Goal: Task Accomplishment & Management: Manage account settings

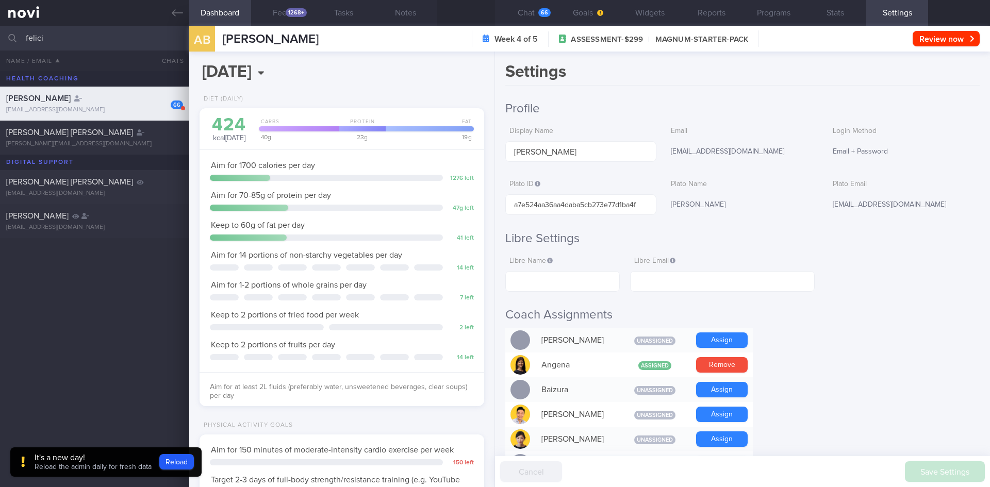
select select "7"
click at [0, 39] on input "felici" at bounding box center [495, 38] width 990 height 25
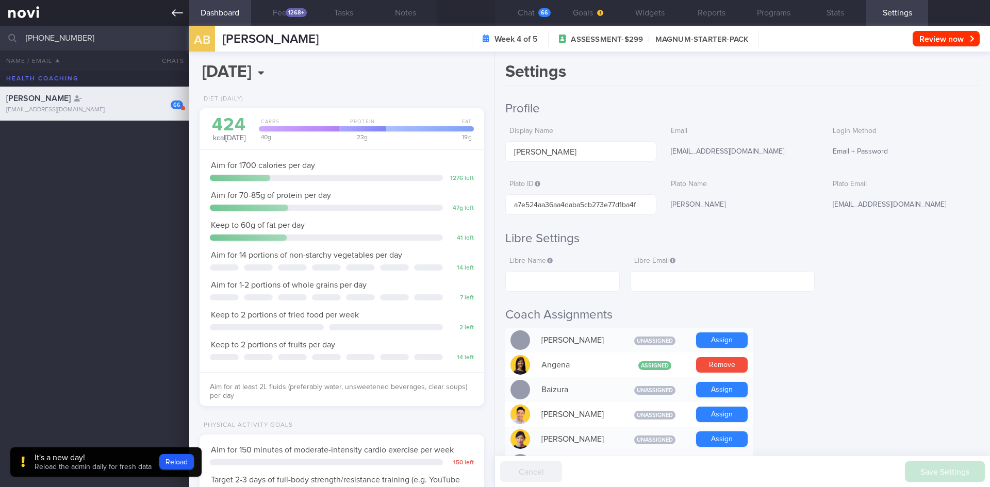
drag, startPoint x: 130, startPoint y: 44, endPoint x: 0, endPoint y: 24, distance: 132.0
click at [0, 24] on div "Patients New Users Coaches [PHONE_NUMBER] All active patients Assigned patients…" at bounding box center [495, 243] width 990 height 487
type input "MARECHAL [PERSON_NAME]"
click at [72, 144] on div "[EMAIL_ADDRESS][DOMAIN_NAME]" at bounding box center [94, 144] width 177 height 8
type input "[DATE]"
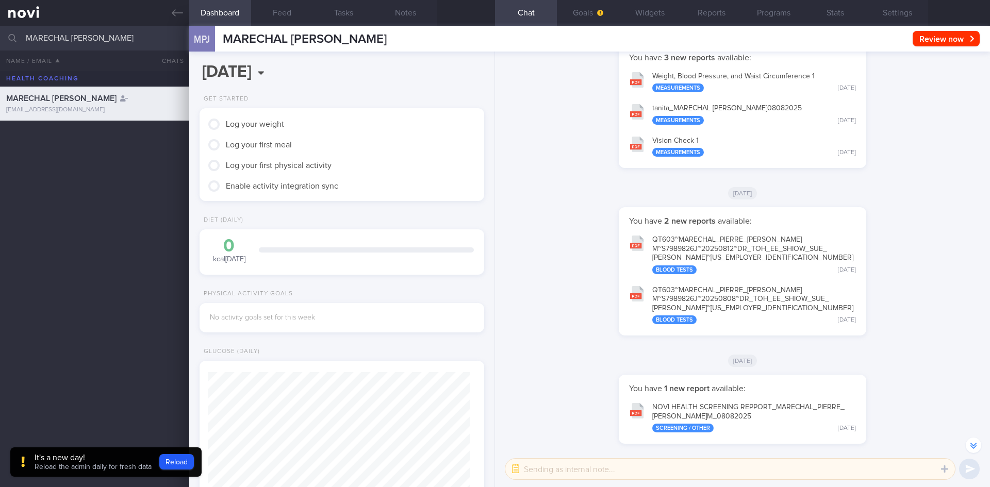
scroll to position [1, 0]
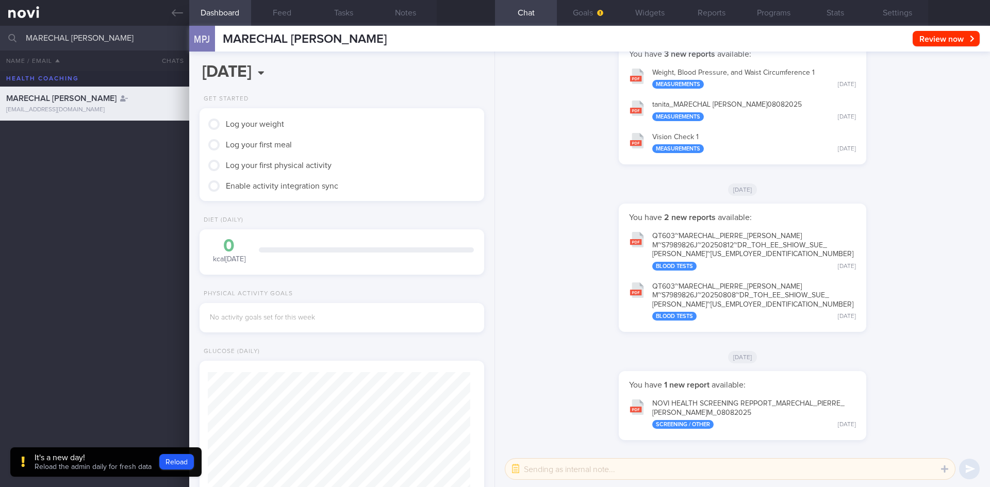
drag, startPoint x: 146, startPoint y: 42, endPoint x: 0, endPoint y: 40, distance: 146.4
click at [0, 40] on input "MARECHAL [PERSON_NAME]" at bounding box center [495, 38] width 990 height 25
click at [80, 135] on div "Crystalle Wee Yiting" at bounding box center [93, 132] width 174 height 10
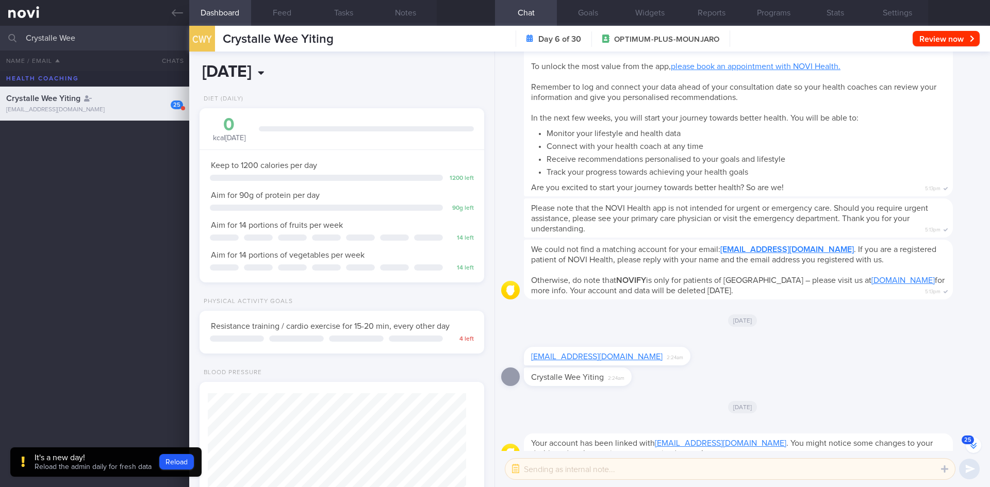
scroll to position [-1933, 0]
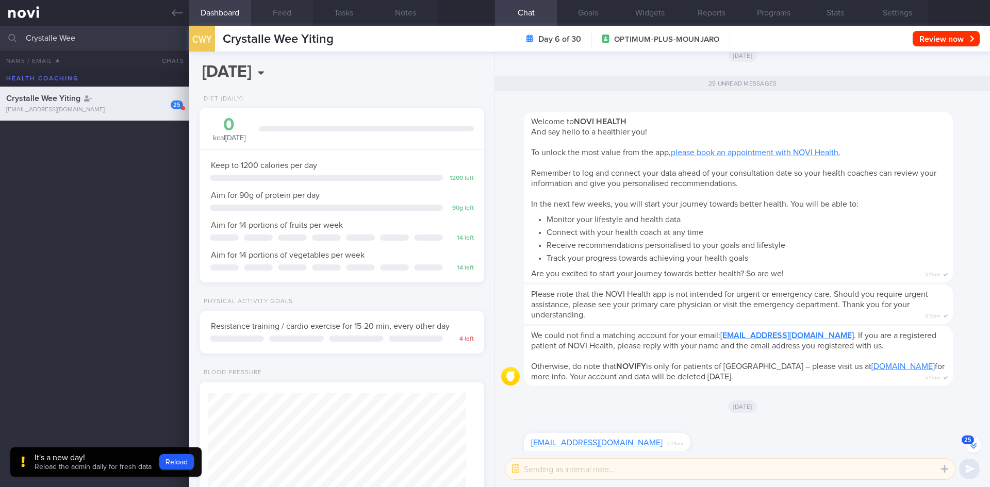
click at [294, 17] on button "Feed" at bounding box center [282, 13] width 62 height 26
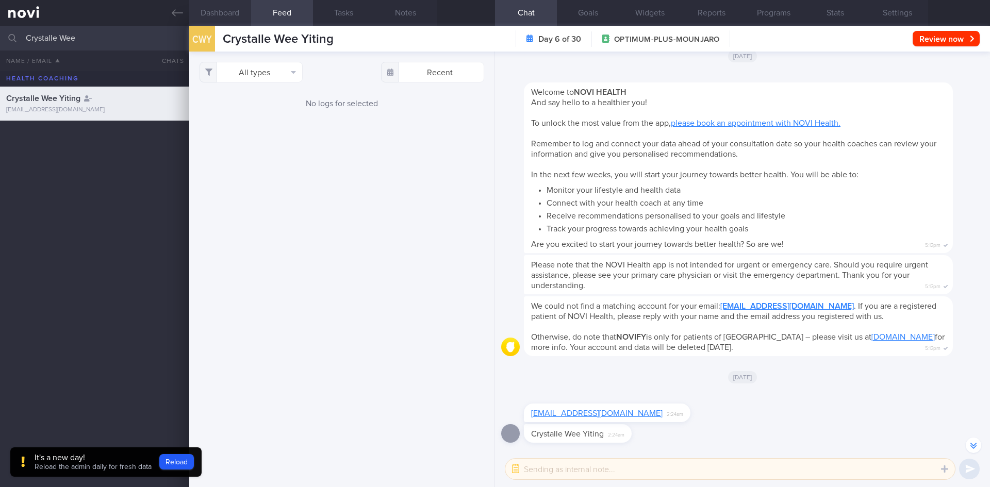
click at [236, 10] on button "Dashboard" at bounding box center [220, 13] width 62 height 26
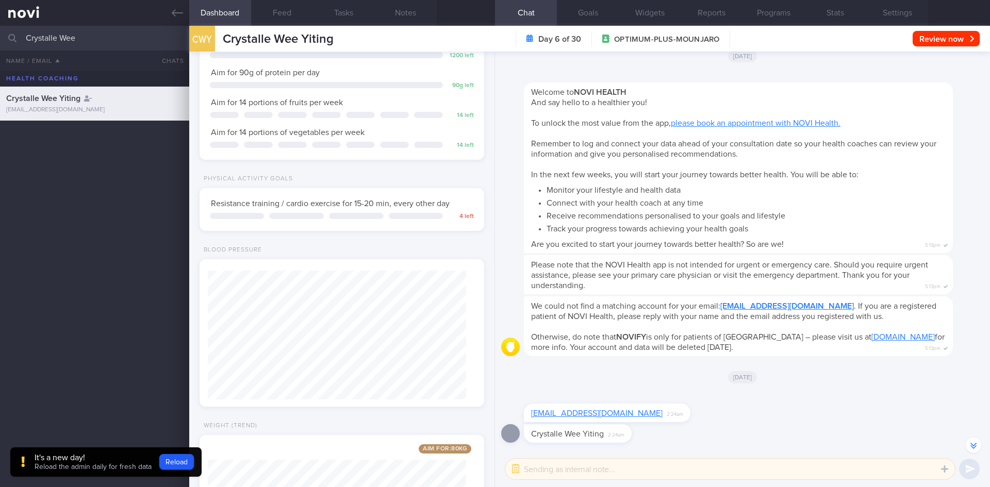
scroll to position [257, 0]
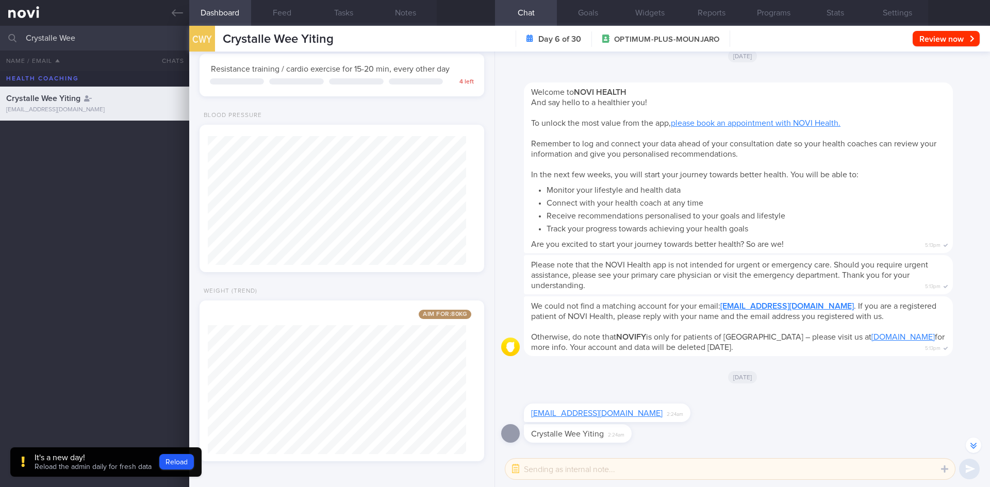
drag, startPoint x: 124, startPoint y: 36, endPoint x: 0, endPoint y: 37, distance: 123.7
click at [0, 37] on input "Crystalle Wee" at bounding box center [495, 38] width 990 height 25
type input "[PERSON_NAME] [PERSON_NAME]"
click at [80, 133] on div "MOK [PERSON_NAME]" at bounding box center [93, 132] width 174 height 10
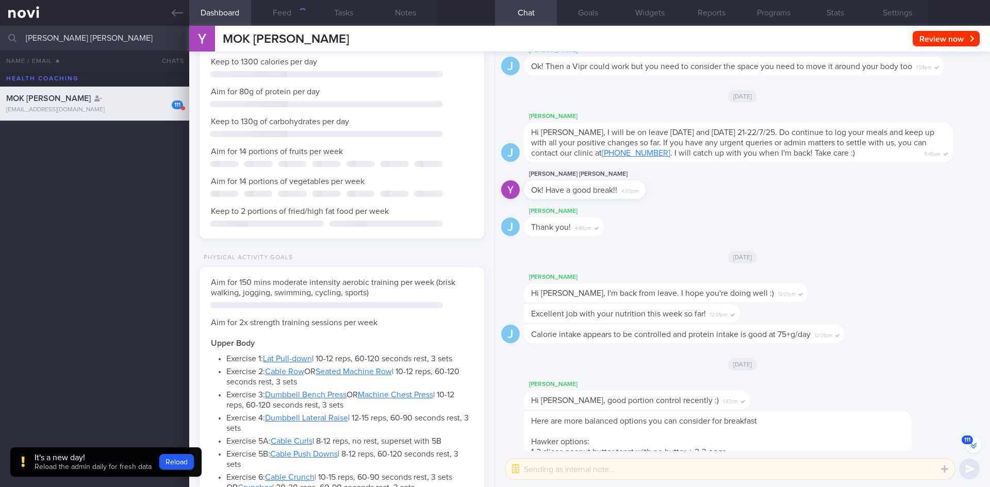
scroll to position [131, 263]
click at [277, 18] on button "Feed" at bounding box center [282, 13] width 62 height 26
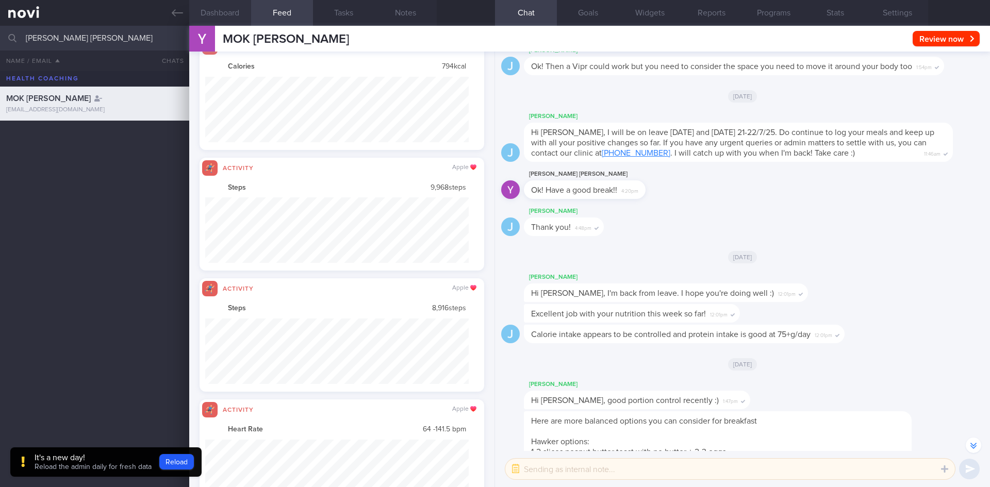
click at [231, 5] on button "Dashboard" at bounding box center [220, 13] width 62 height 26
